Goal: Information Seeking & Learning: Learn about a topic

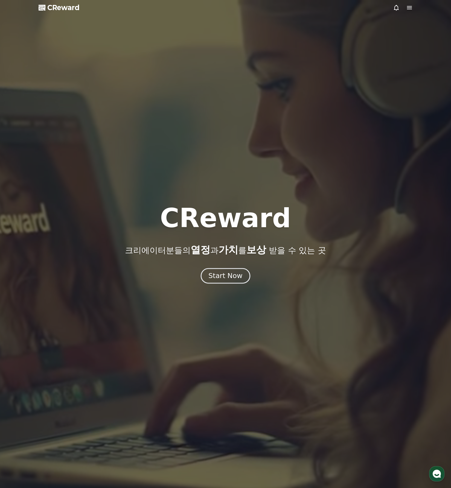
click at [235, 270] on button "Start Now" at bounding box center [225, 276] width 49 height 16
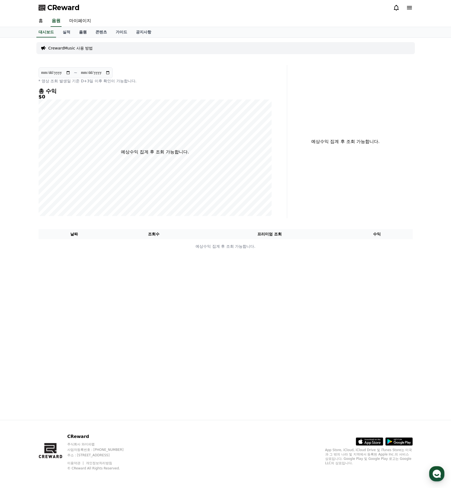
click at [82, 31] on link "음원" at bounding box center [83, 32] width 16 height 10
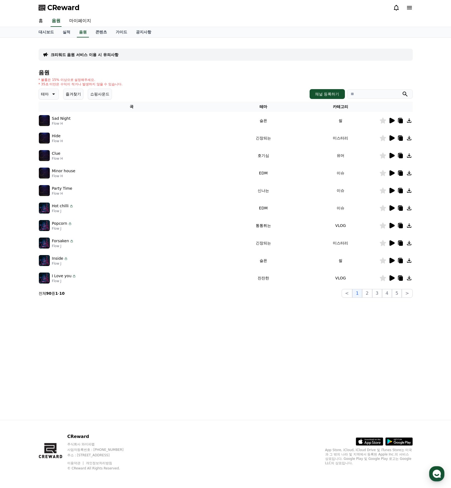
click at [393, 261] on icon at bounding box center [391, 260] width 5 height 5
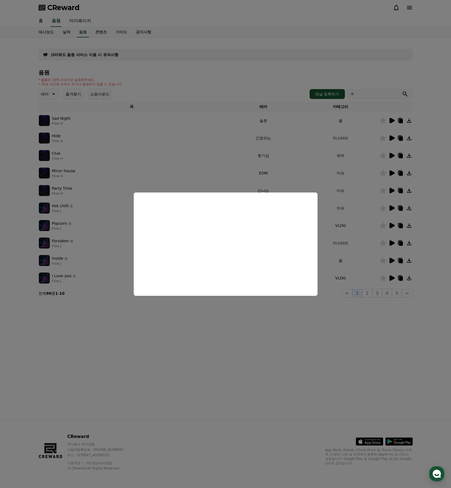
click at [369, 294] on button "close modal" at bounding box center [225, 244] width 451 height 488
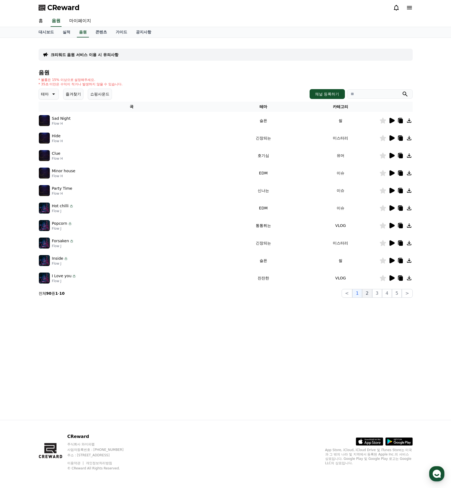
click at [368, 295] on button "2" at bounding box center [367, 293] width 10 height 9
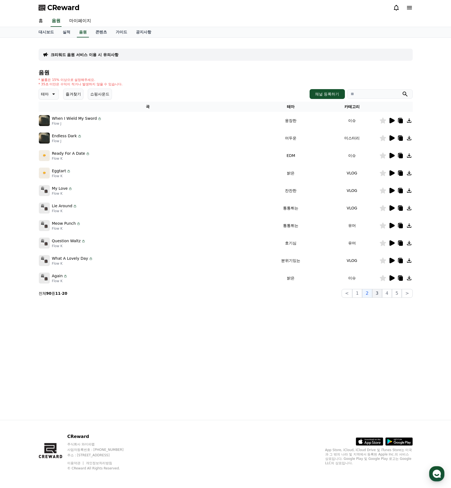
click at [376, 294] on button "3" at bounding box center [377, 293] width 10 height 9
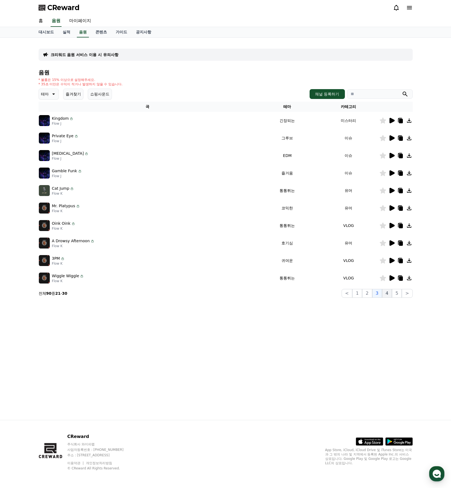
click at [387, 293] on button "4" at bounding box center [387, 293] width 10 height 9
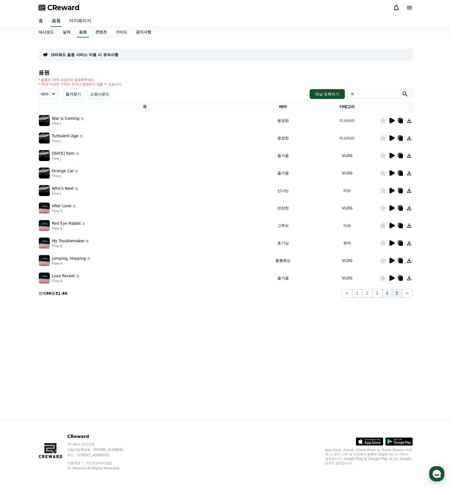
click at [396, 293] on button "5" at bounding box center [397, 293] width 10 height 9
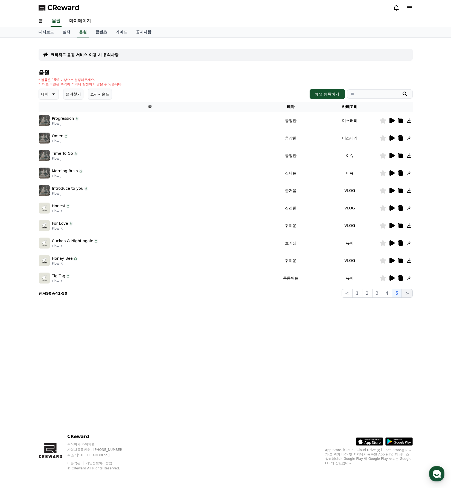
click at [407, 294] on button ">" at bounding box center [407, 293] width 11 height 9
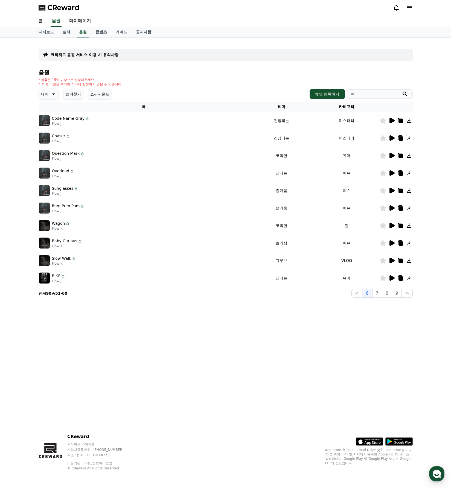
click at [388, 226] on icon at bounding box center [391, 225] width 7 height 7
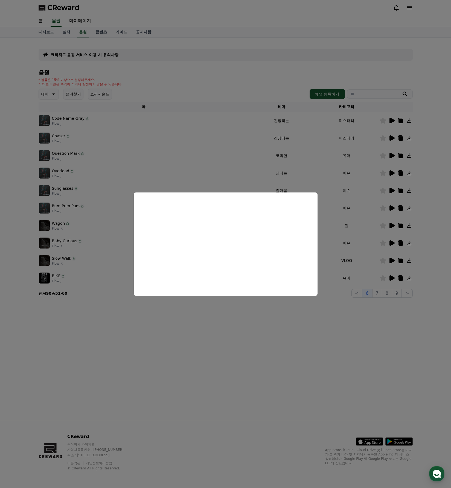
click at [248, 81] on button "close modal" at bounding box center [225, 244] width 451 height 488
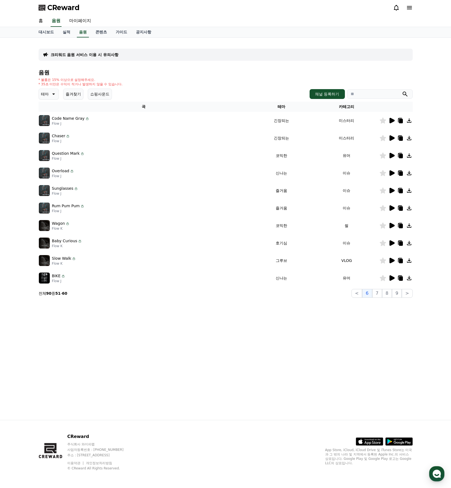
click at [400, 226] on icon at bounding box center [401, 226] width 4 height 4
